Goal: Task Accomplishment & Management: Manage account settings

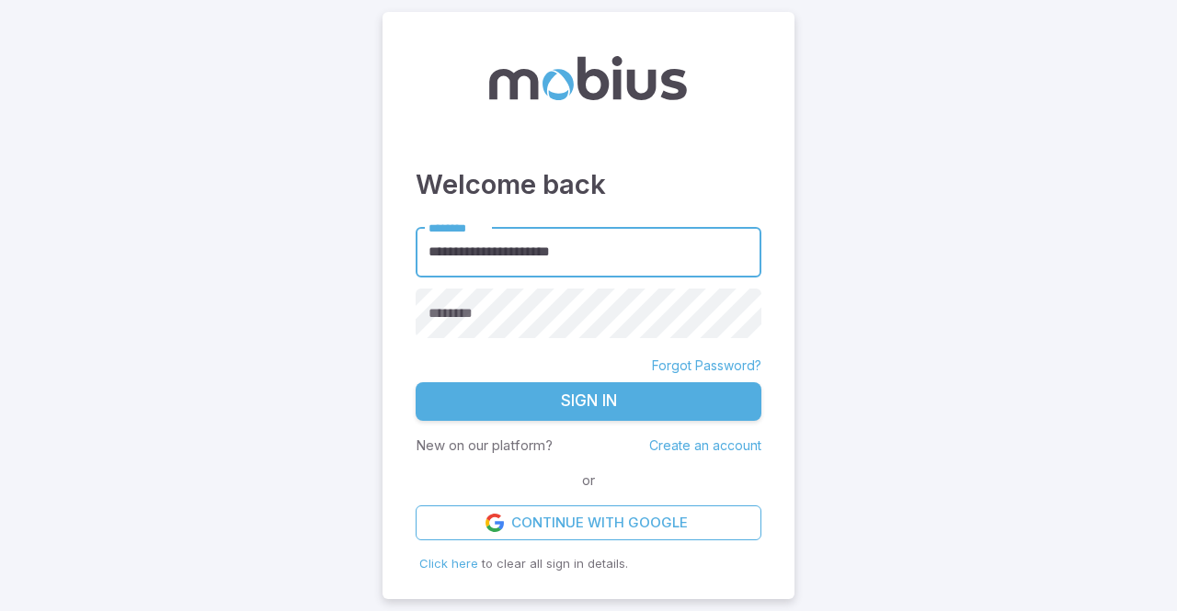
click at [484, 291] on div "********" at bounding box center [589, 314] width 346 height 51
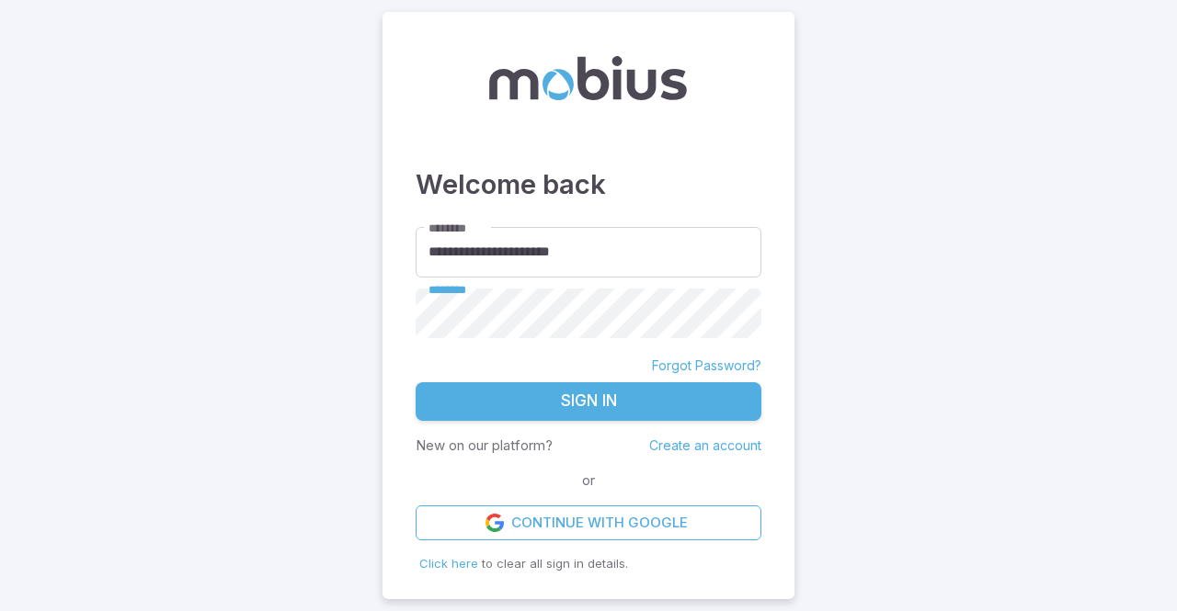
click at [416, 382] on button "Sign In" at bounding box center [589, 401] width 346 height 39
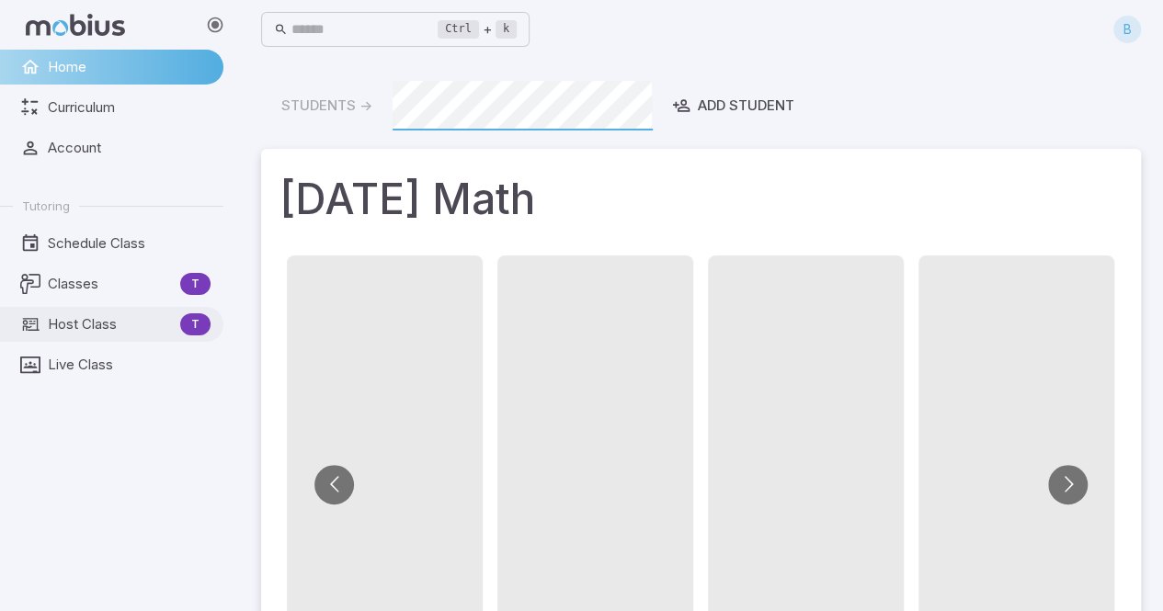
click at [108, 325] on span "Host Class" at bounding box center [110, 324] width 125 height 20
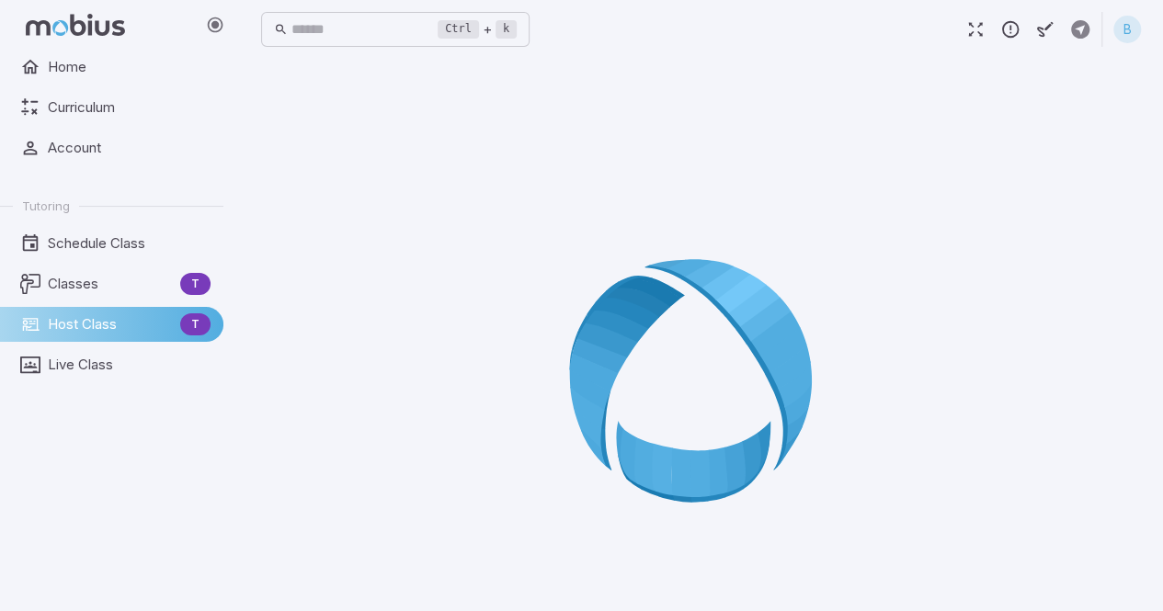
click at [1125, 40] on div "B" at bounding box center [1127, 30] width 28 height 28
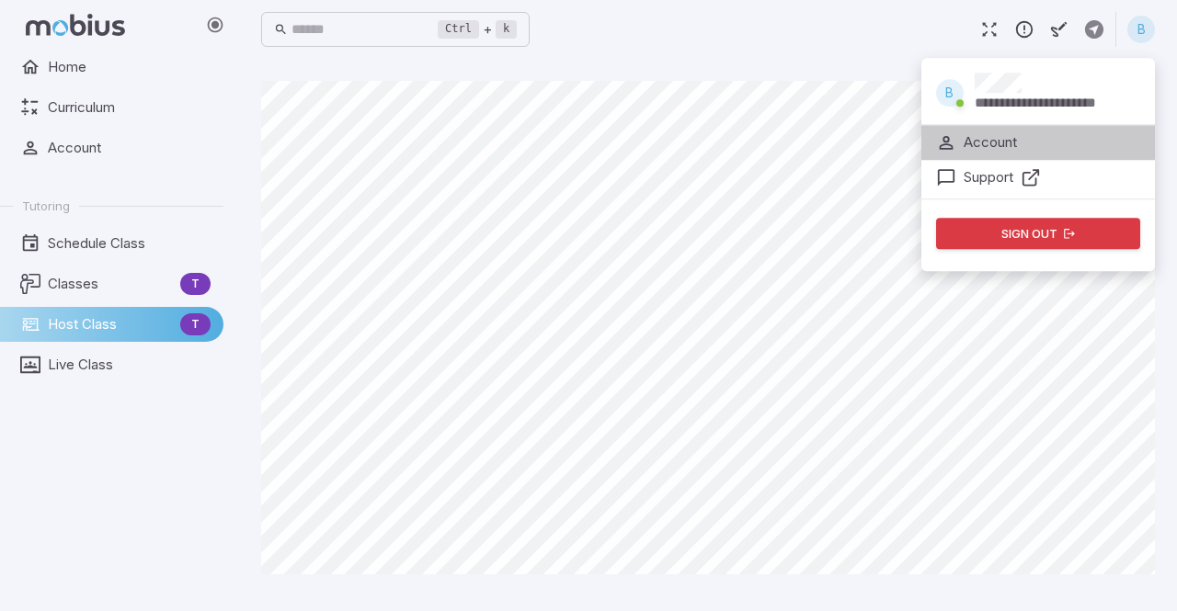
click at [976, 141] on p "Account" at bounding box center [990, 142] width 53 height 20
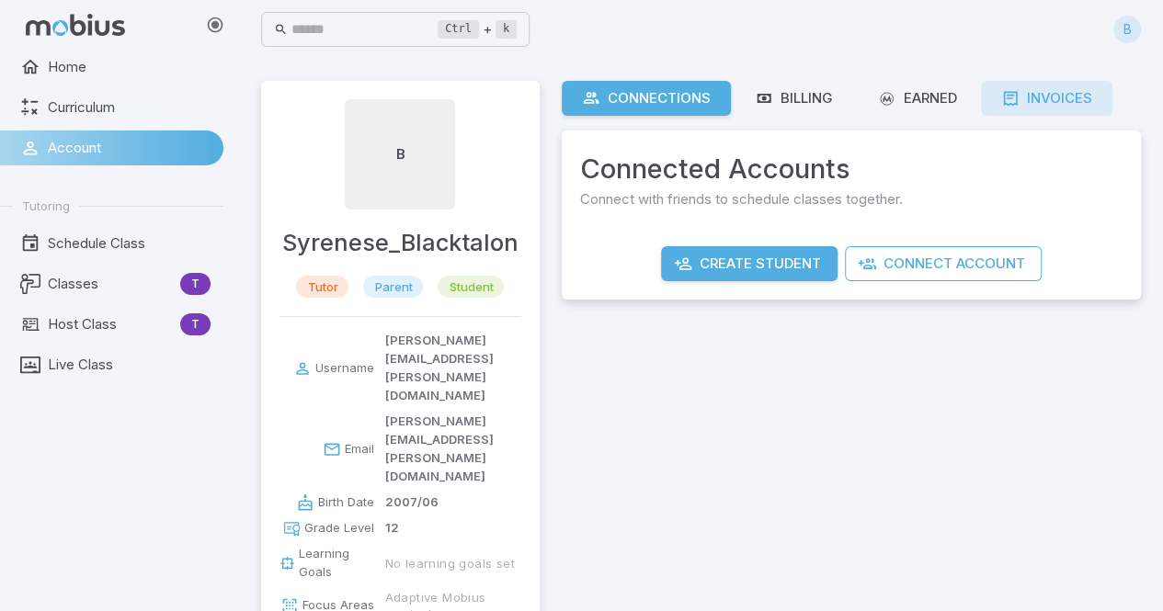
click at [1015, 89] on icon at bounding box center [1010, 98] width 18 height 18
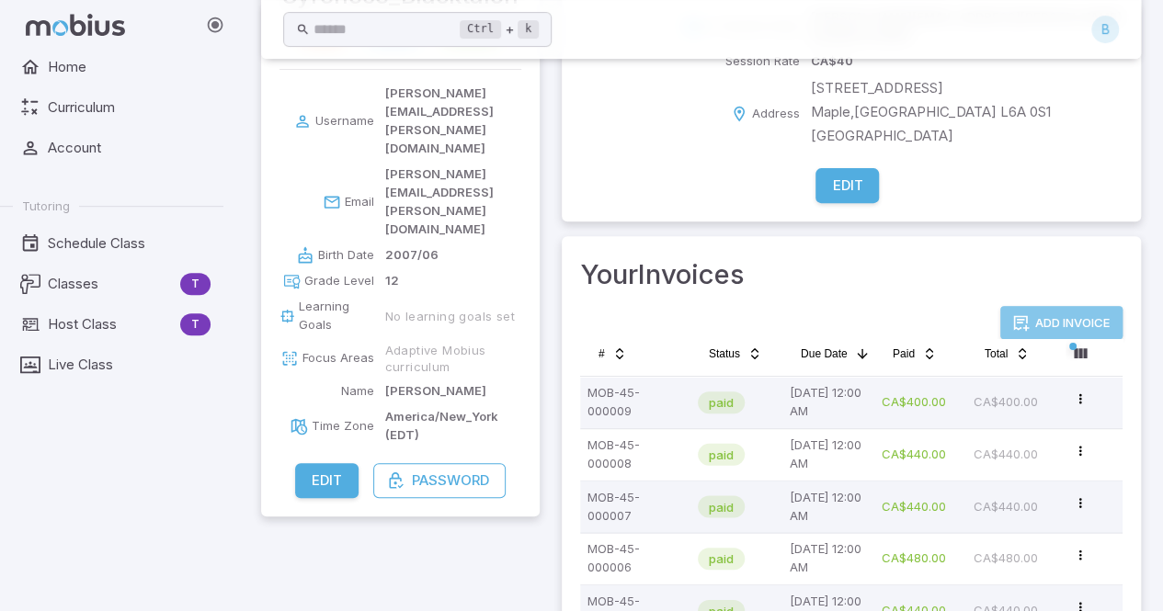
click at [1033, 306] on button "Add Invoice" at bounding box center [1061, 322] width 122 height 33
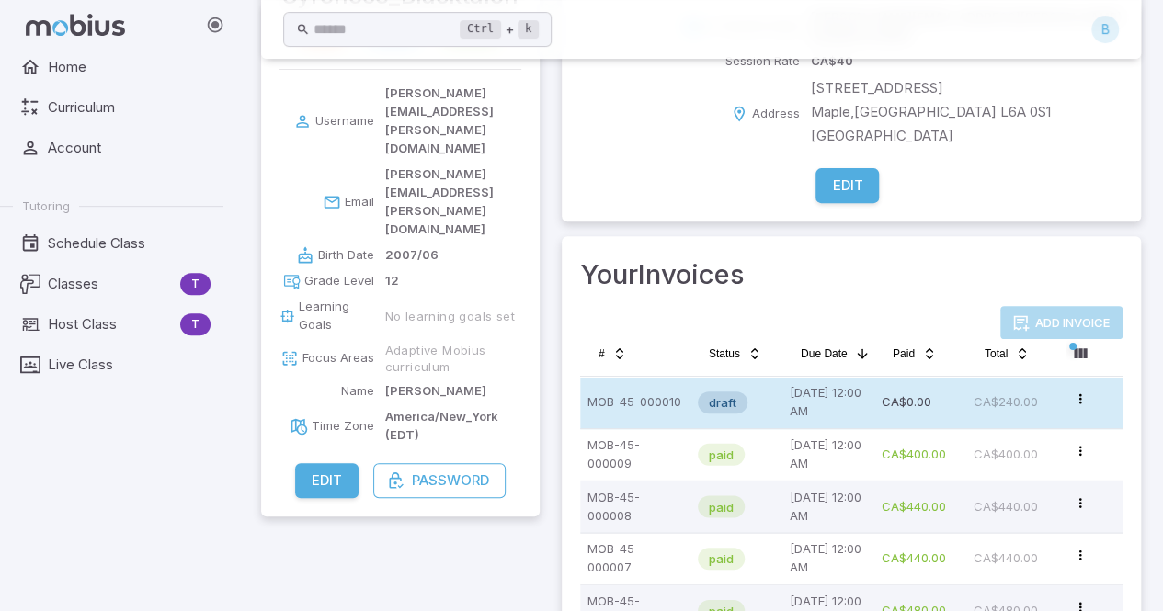
click at [964, 377] on td "CA$0.00" at bounding box center [920, 402] width 92 height 51
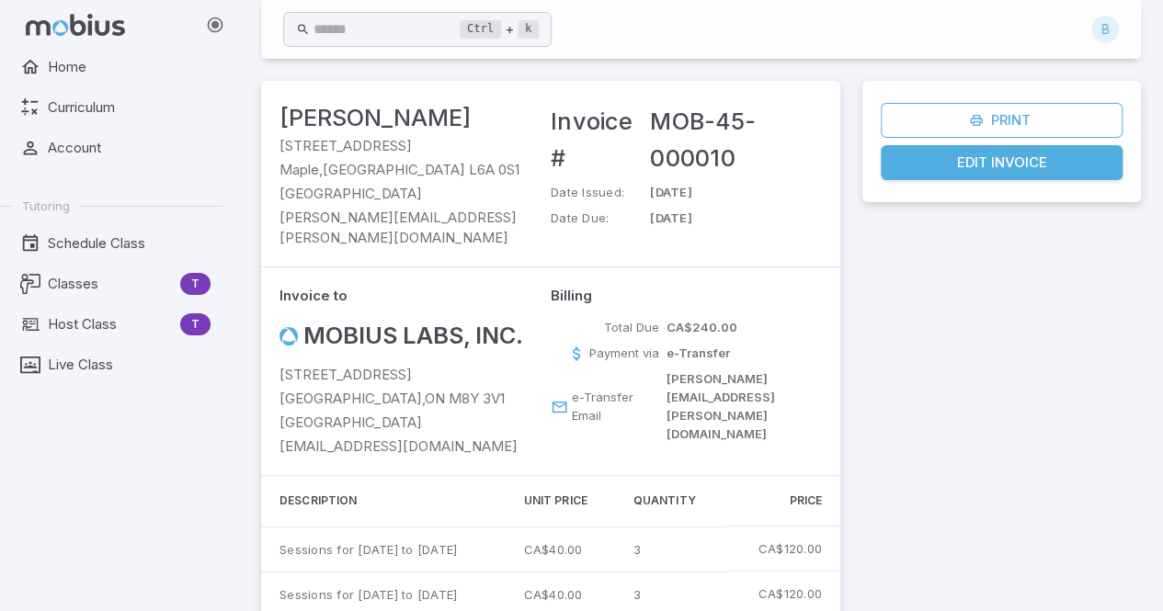
scroll to position [138, 0]
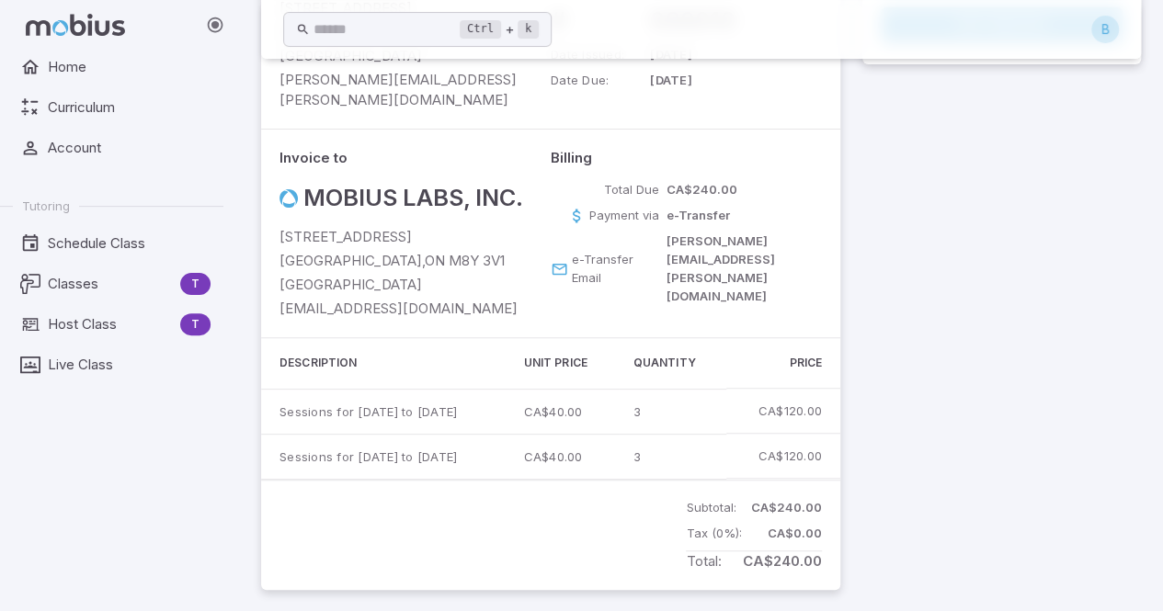
click at [663, 435] on td "3" at bounding box center [673, 456] width 108 height 45
click at [659, 434] on td "3" at bounding box center [673, 456] width 108 height 45
click at [685, 435] on td "3" at bounding box center [673, 456] width 108 height 45
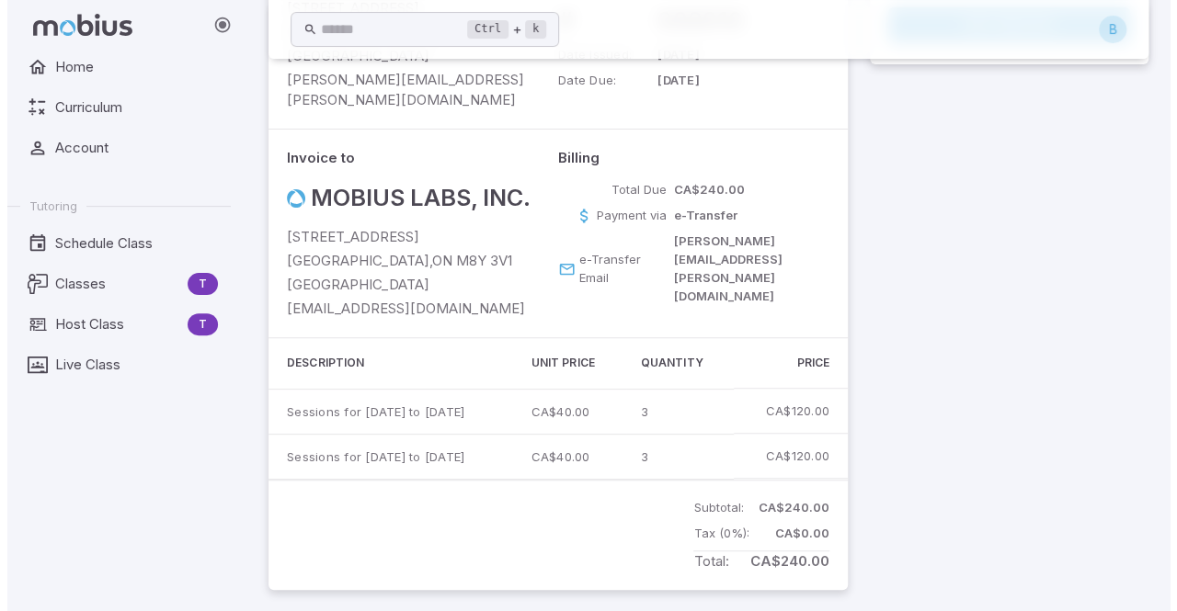
scroll to position [0, 0]
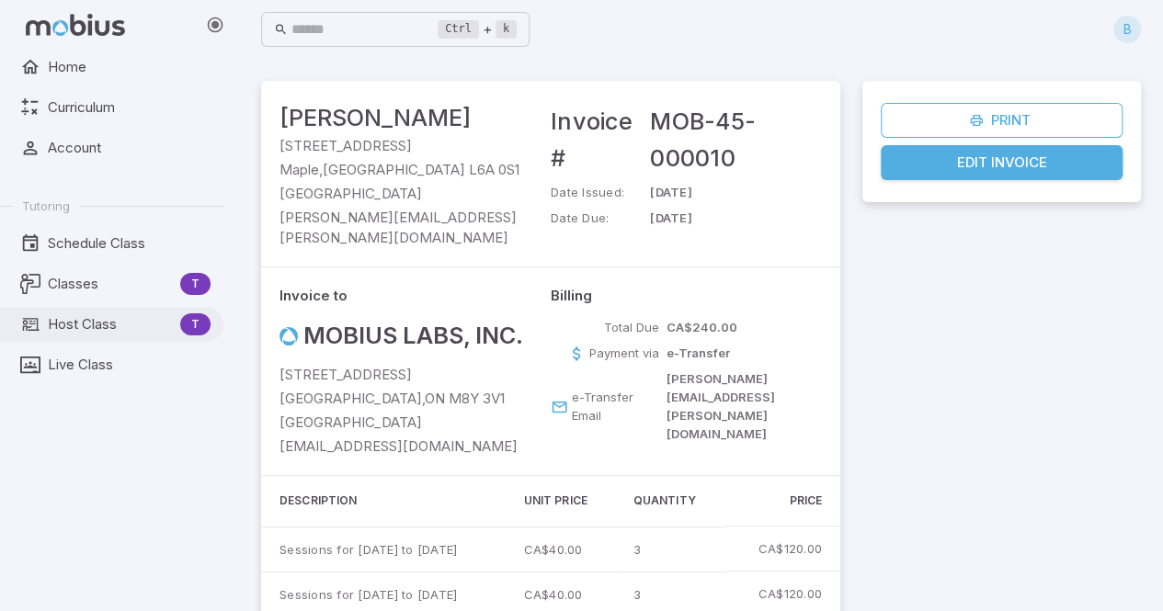
click at [99, 333] on span "Host Class" at bounding box center [110, 324] width 125 height 20
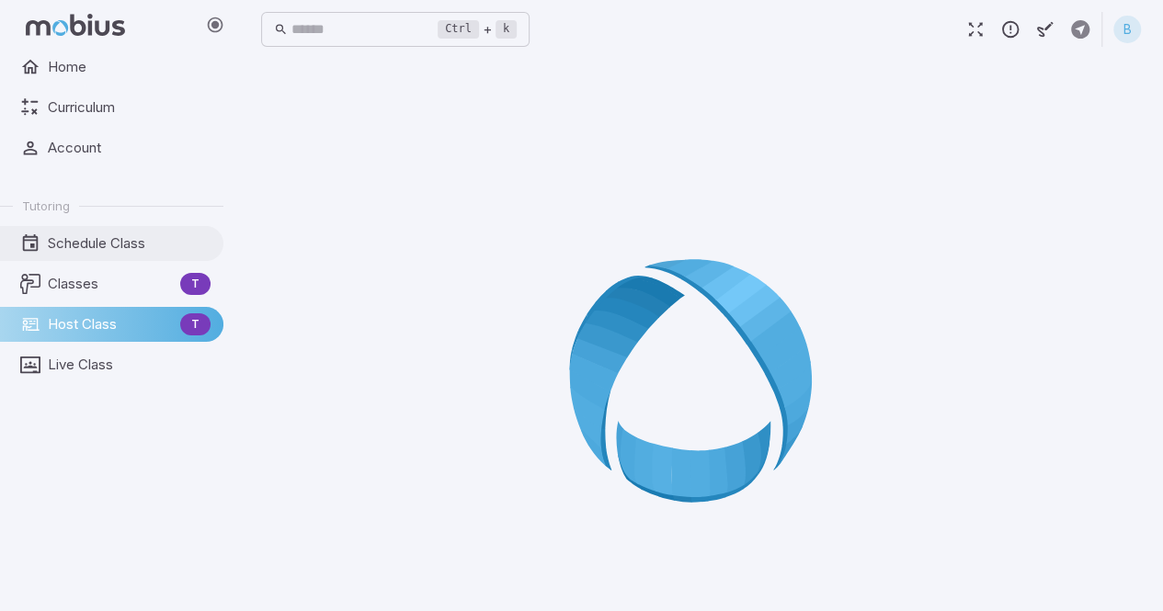
click at [138, 242] on span "Schedule Class" at bounding box center [129, 244] width 163 height 20
